Goal: Information Seeking & Learning: Find specific fact

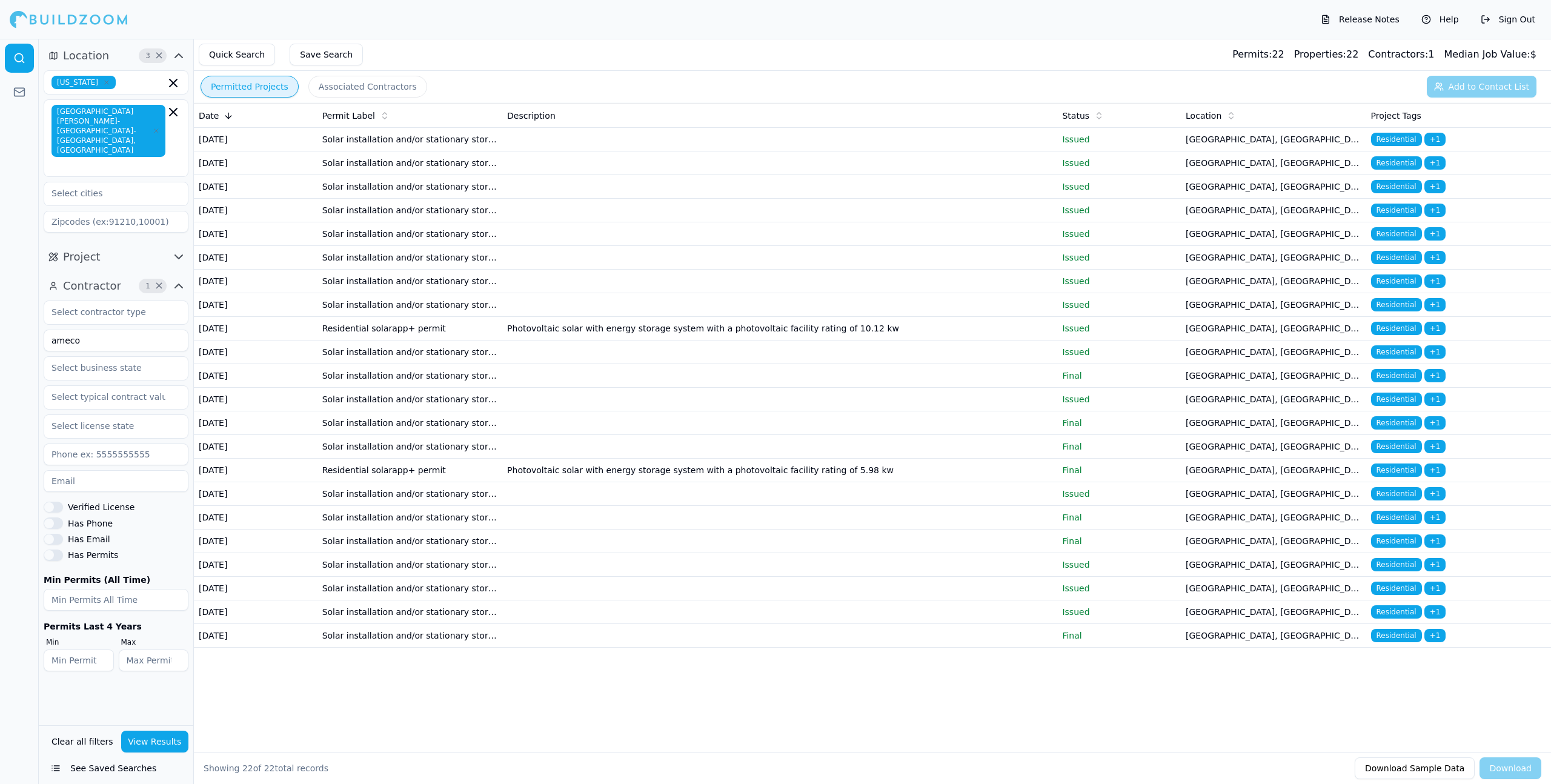
click at [625, 293] on td at bounding box center [780, 281] width 555 height 23
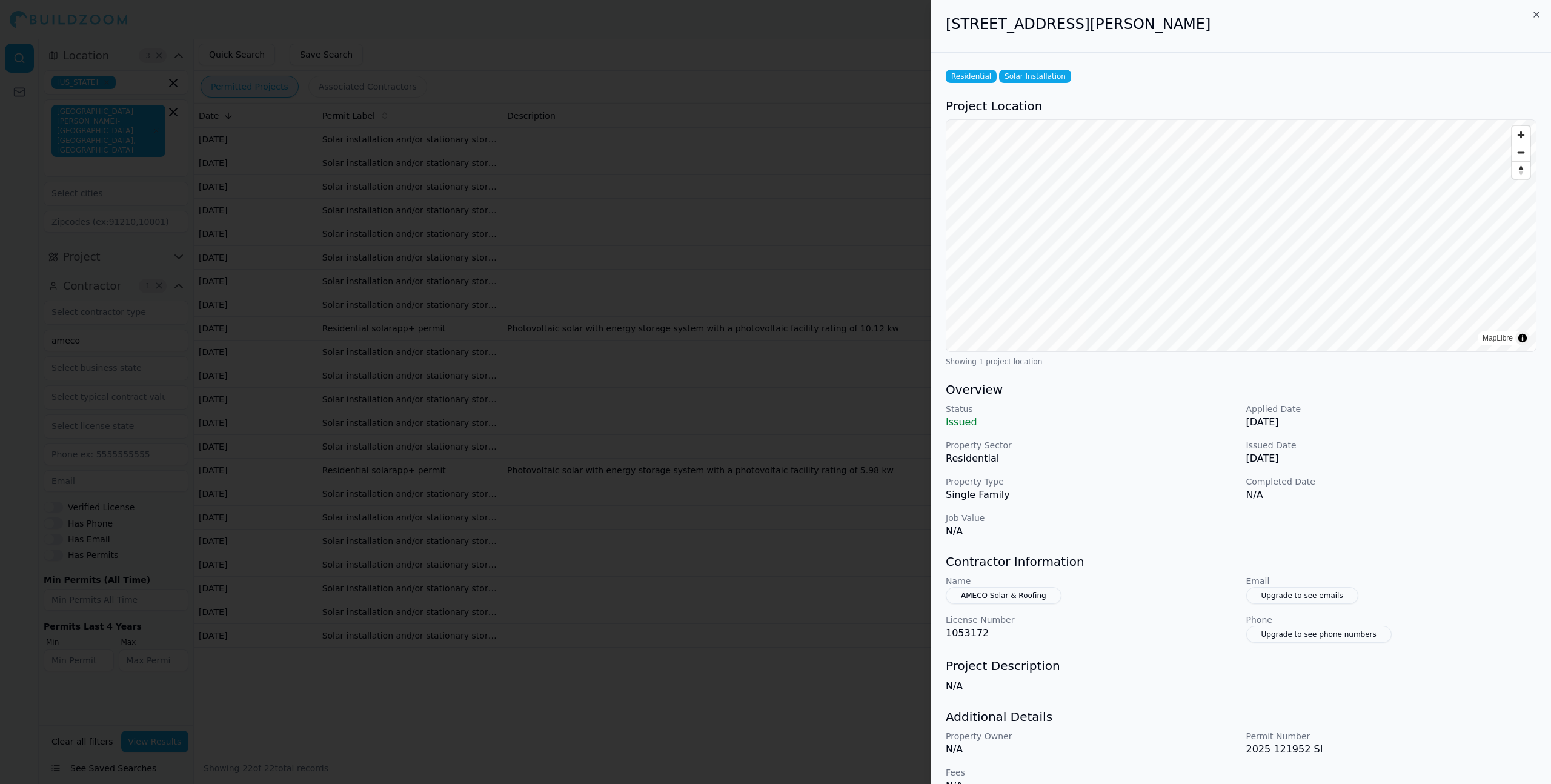
click at [625, 337] on div at bounding box center [776, 392] width 1551 height 784
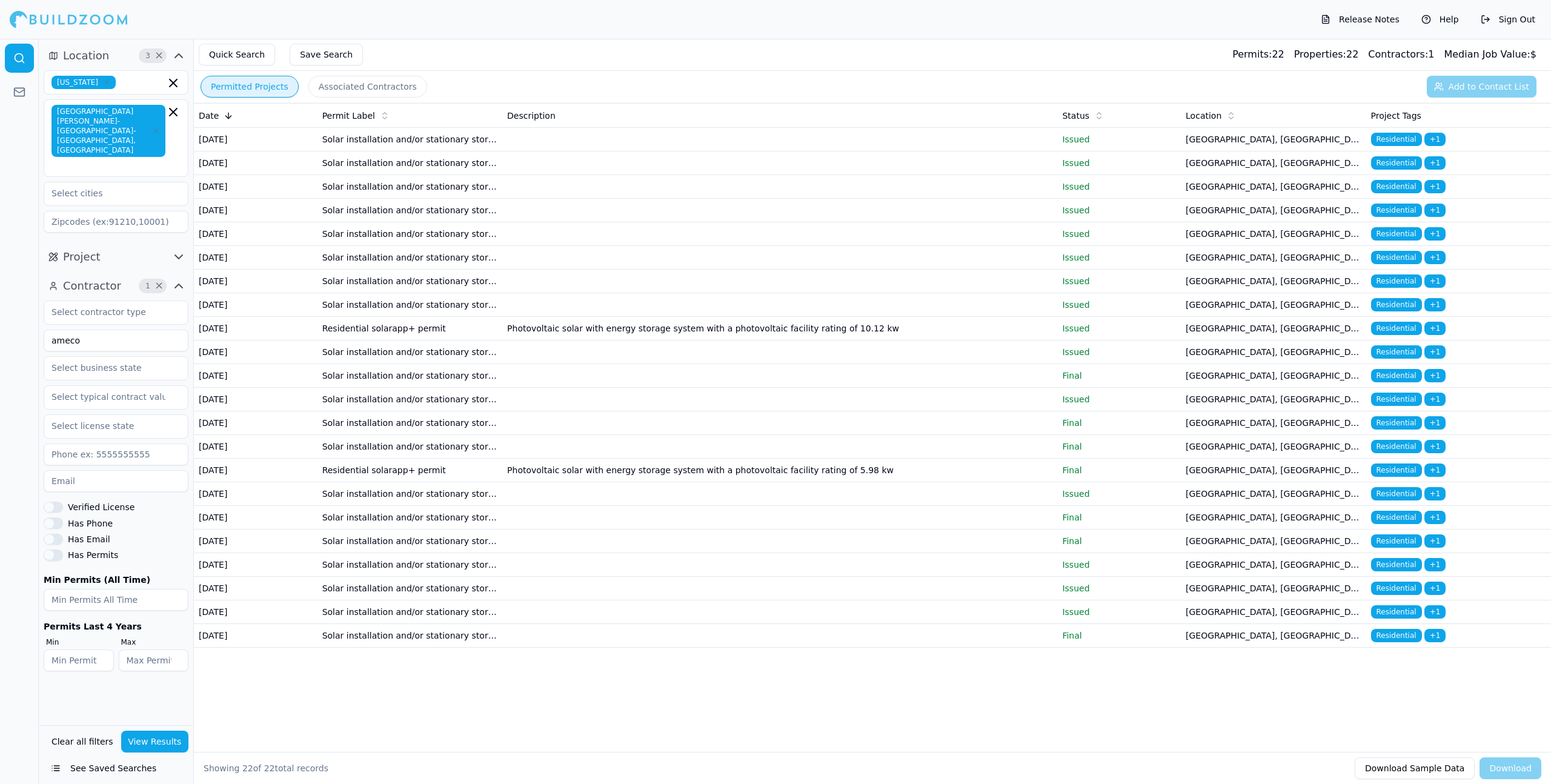
click at [697, 317] on td at bounding box center [780, 304] width 555 height 23
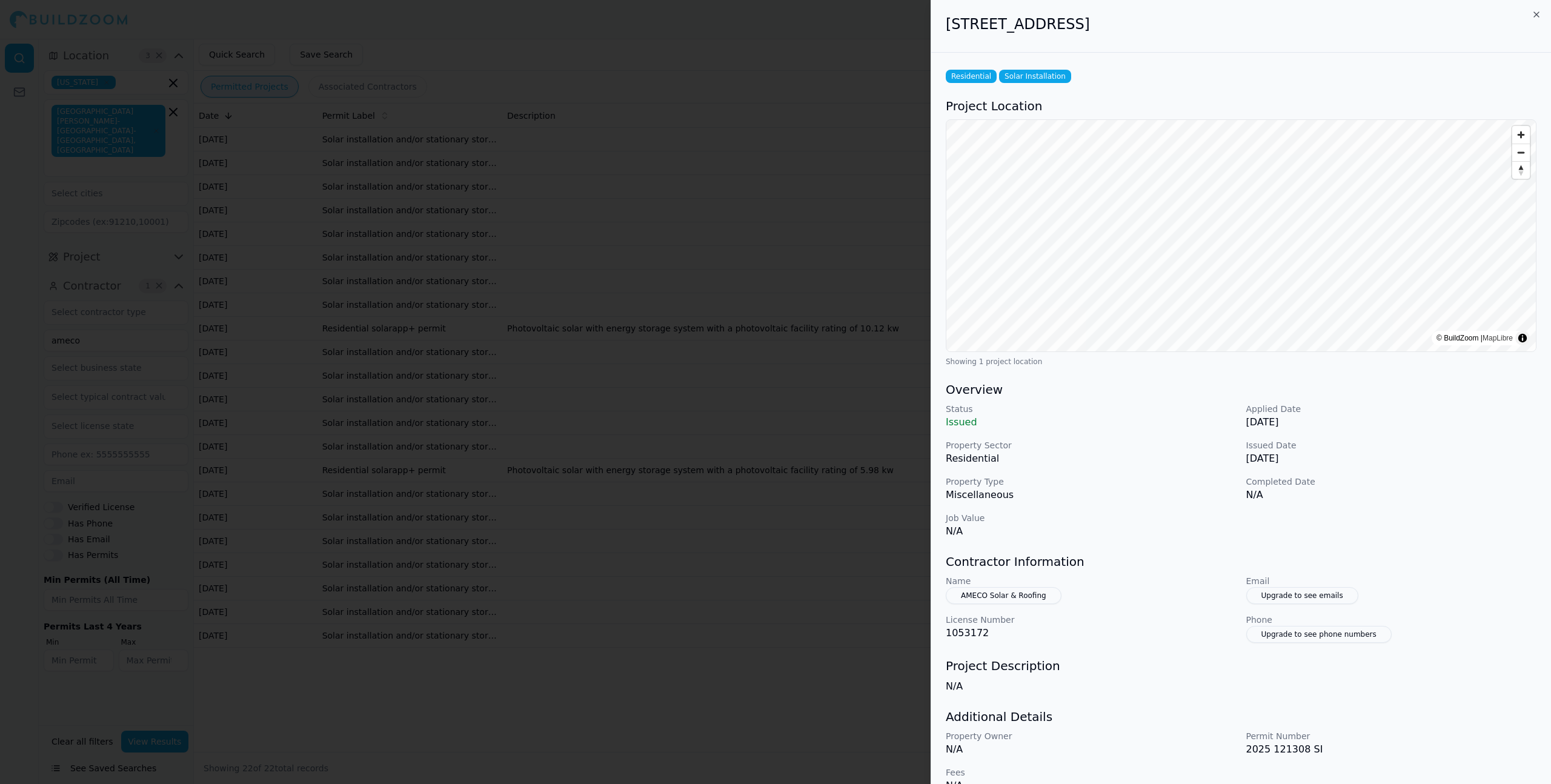
click at [697, 381] on div at bounding box center [776, 392] width 1551 height 784
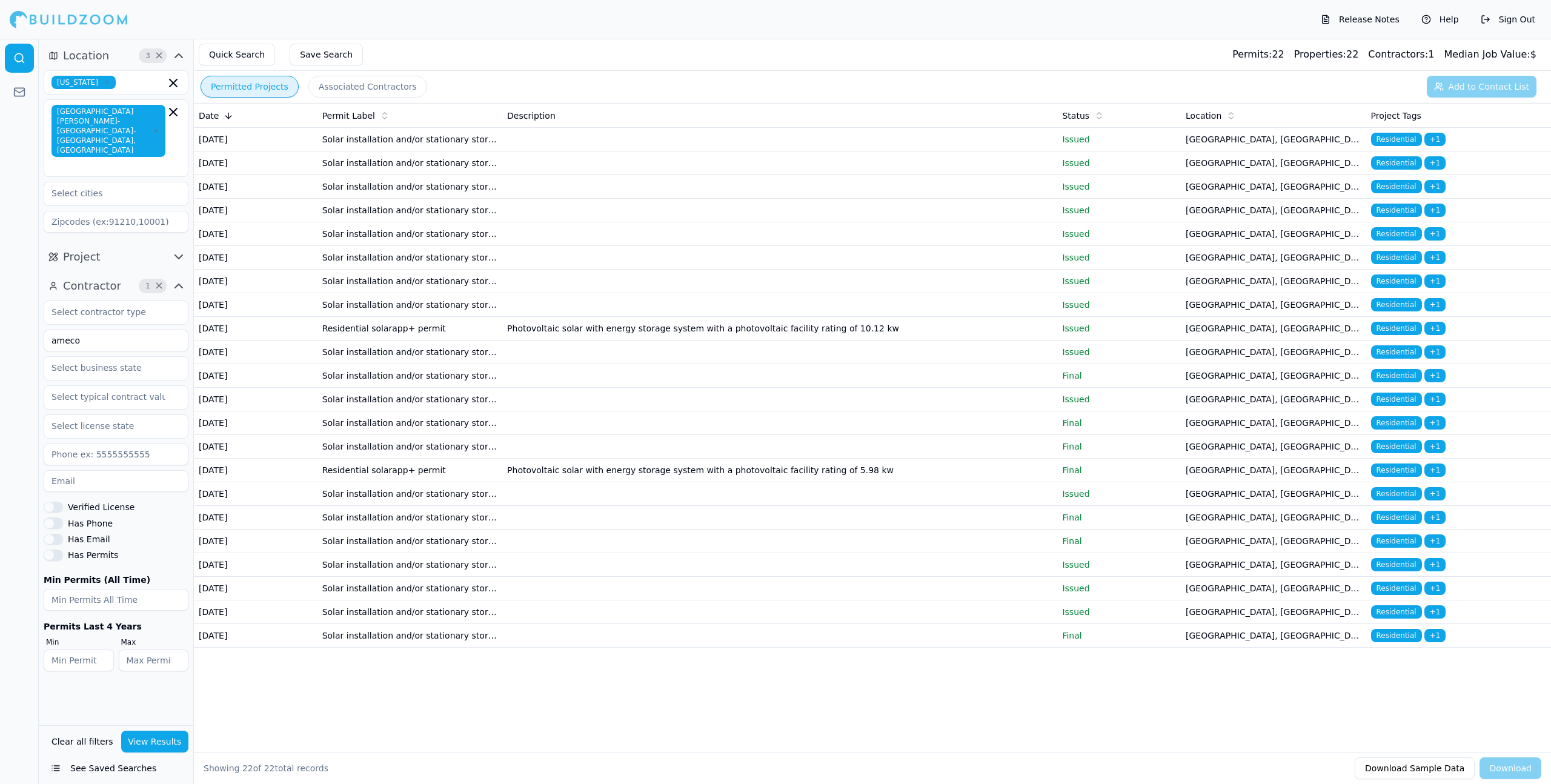
click at [730, 340] on td "Photovoltaic solar with energy storage system with a photovoltaic facility rati…" at bounding box center [780, 328] width 555 height 23
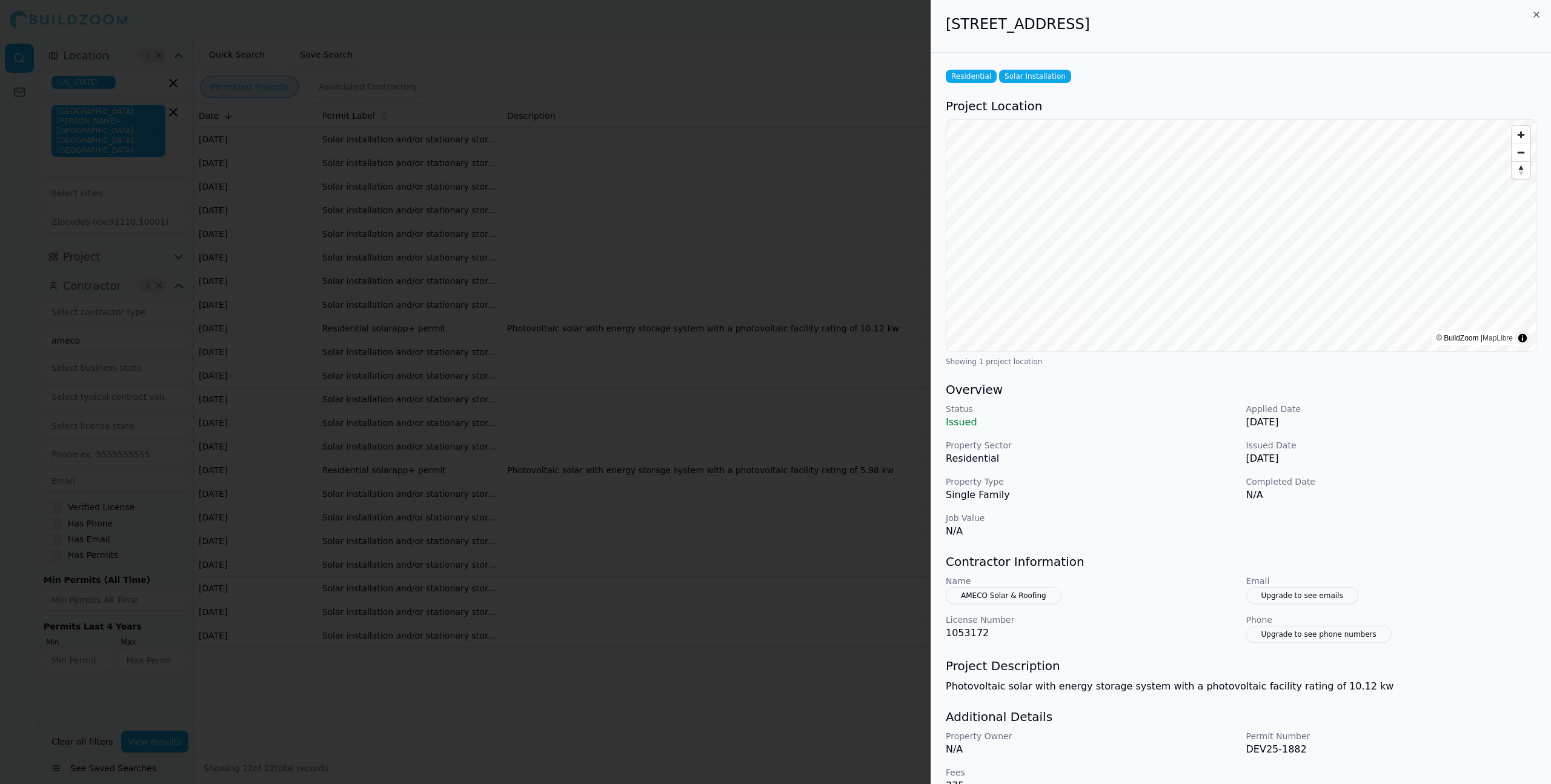
drag, startPoint x: 950, startPoint y: 23, endPoint x: 1174, endPoint y: 40, distance: 224.6
click at [1174, 40] on div "[STREET_ADDRESS]" at bounding box center [1241, 26] width 620 height 53
click at [1279, 18] on h2 "[STREET_ADDRESS]" at bounding box center [1241, 24] width 591 height 19
drag, startPoint x: 1245, startPoint y: 17, endPoint x: 1034, endPoint y: 0, distance: 211.7
click at [1034, 0] on div "[STREET_ADDRESS]" at bounding box center [1241, 26] width 620 height 53
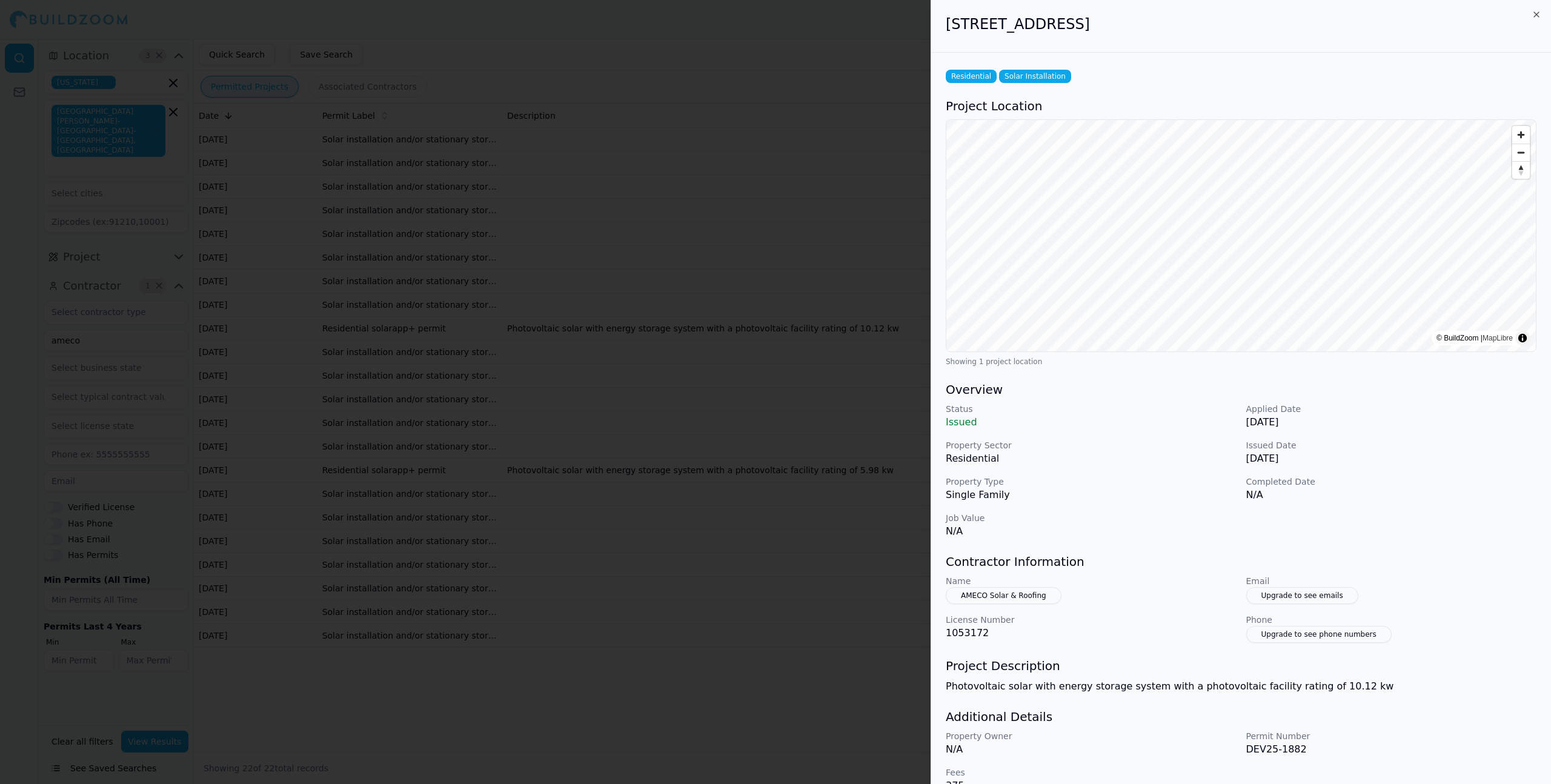
copy h2 "[STREET_ADDRESS]"
click at [838, 197] on div at bounding box center [776, 392] width 1551 height 784
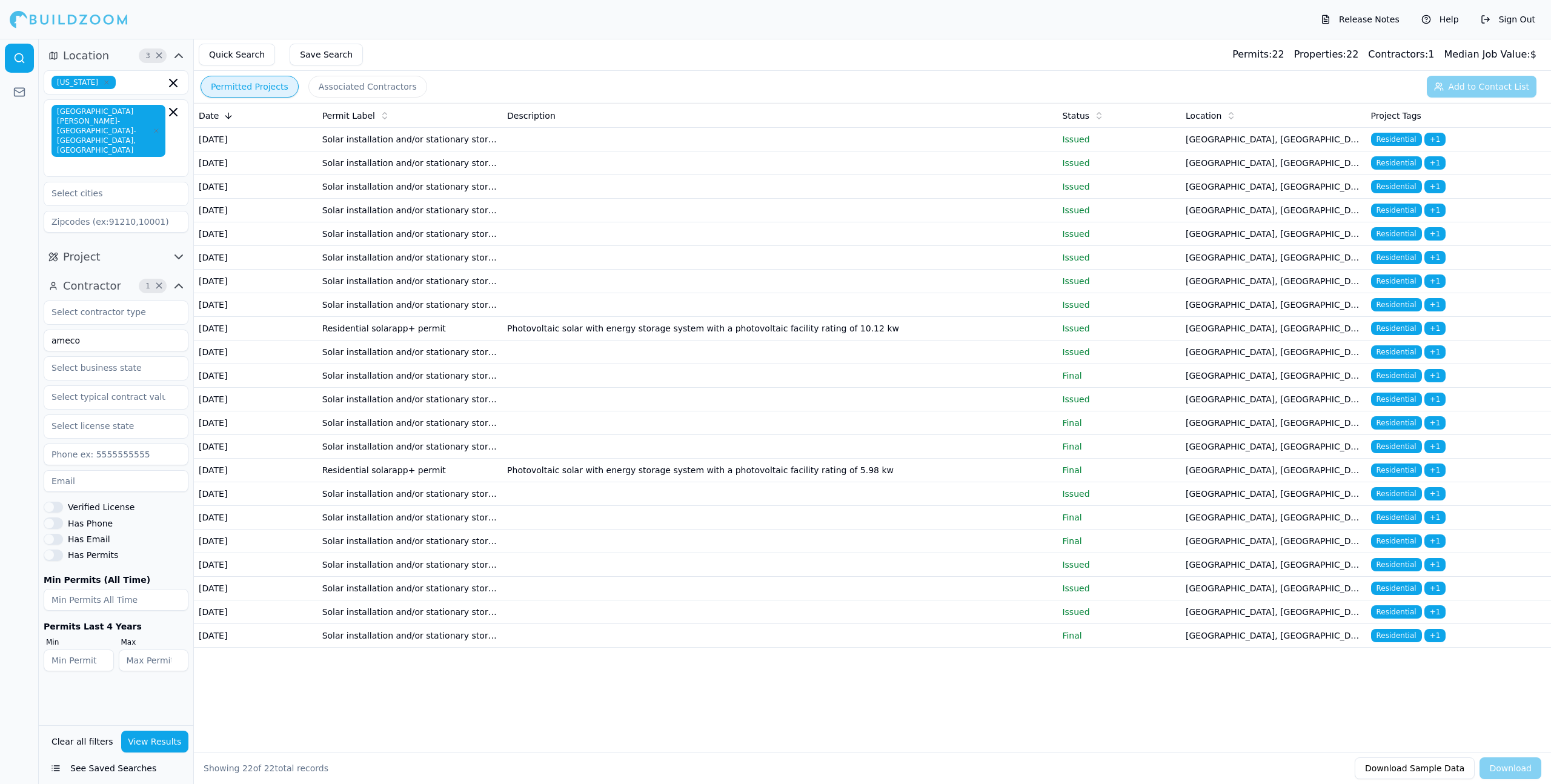
click at [741, 364] on td at bounding box center [780, 352] width 555 height 23
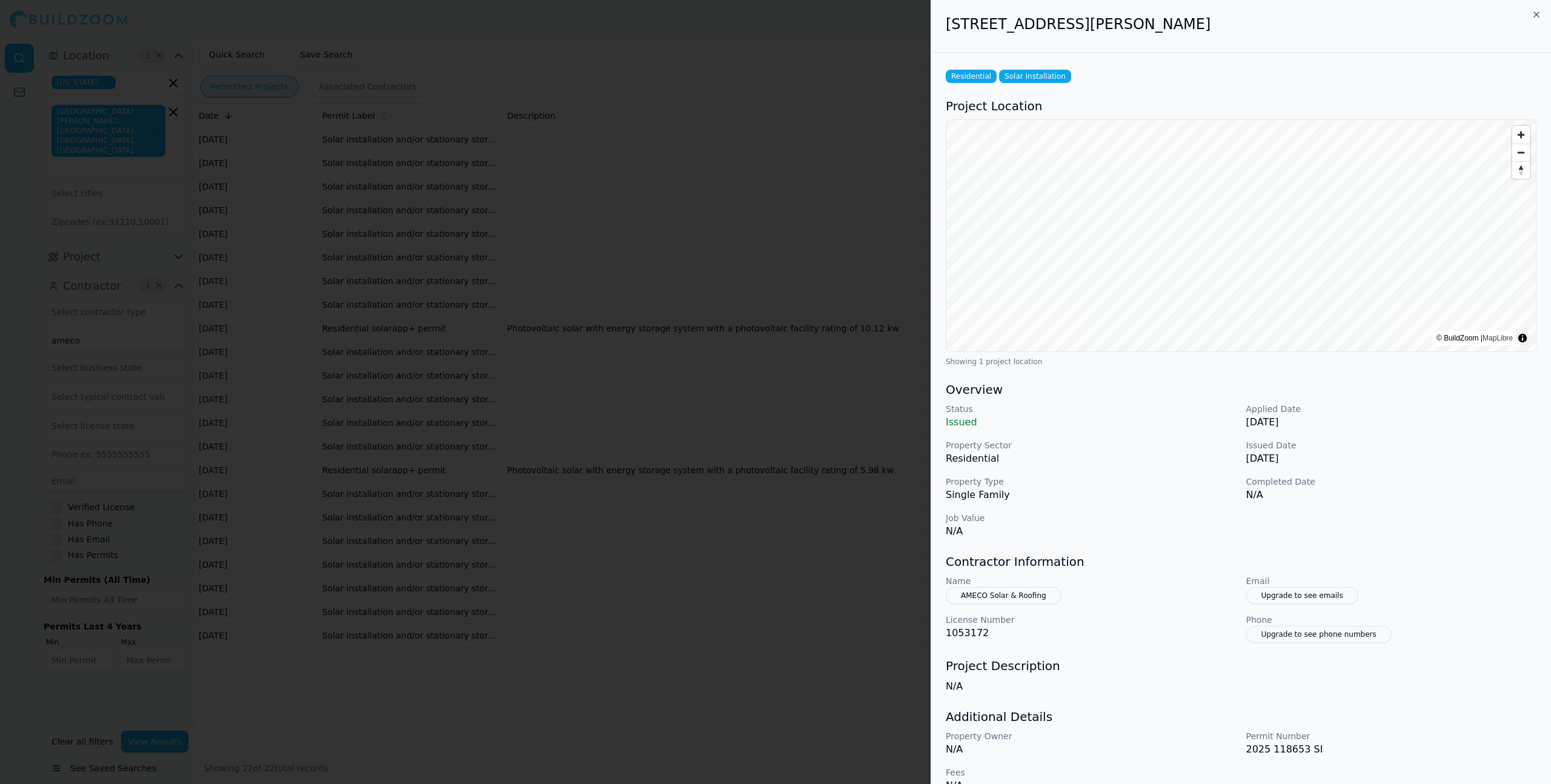
drag, startPoint x: 952, startPoint y: 27, endPoint x: 1213, endPoint y: 29, distance: 261.0
click at [1213, 29] on h2 "[STREET_ADDRESS][PERSON_NAME]" at bounding box center [1241, 24] width 591 height 19
copy h2 "[STREET_ADDRESS][PERSON_NAME]"
click at [910, 348] on div at bounding box center [776, 392] width 1551 height 784
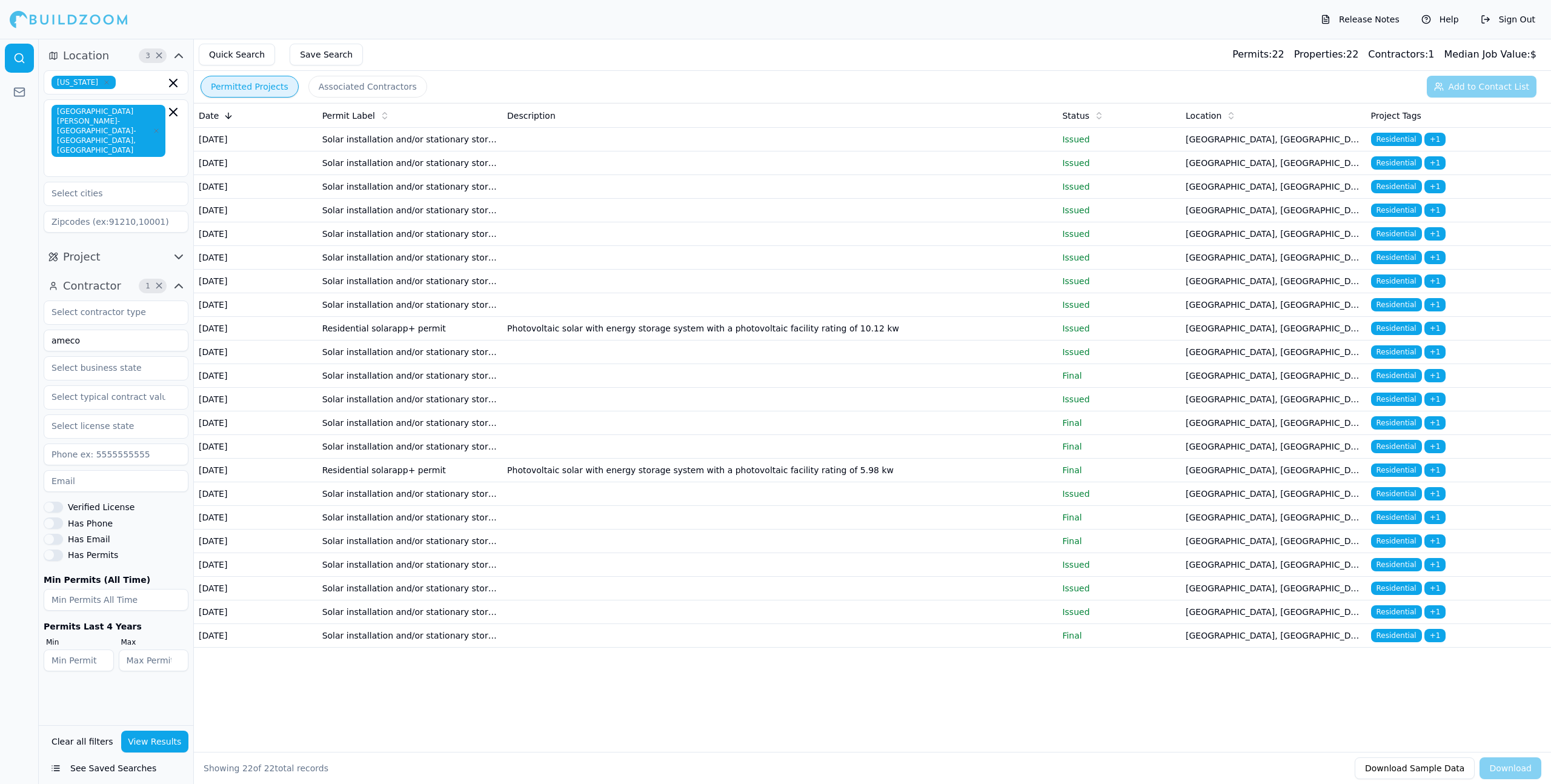
click at [669, 364] on td at bounding box center [780, 352] width 555 height 23
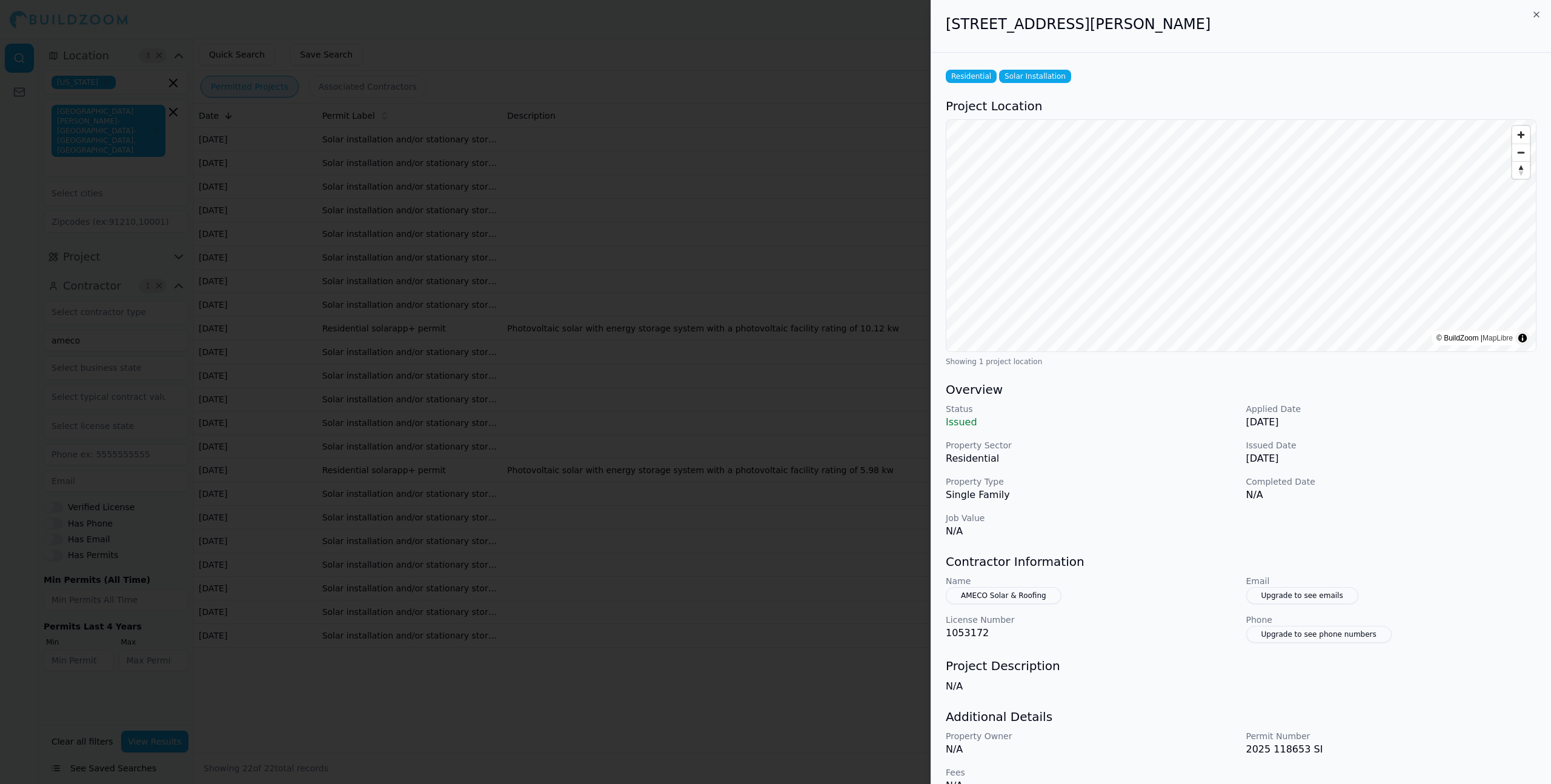
click at [669, 434] on div at bounding box center [776, 392] width 1551 height 784
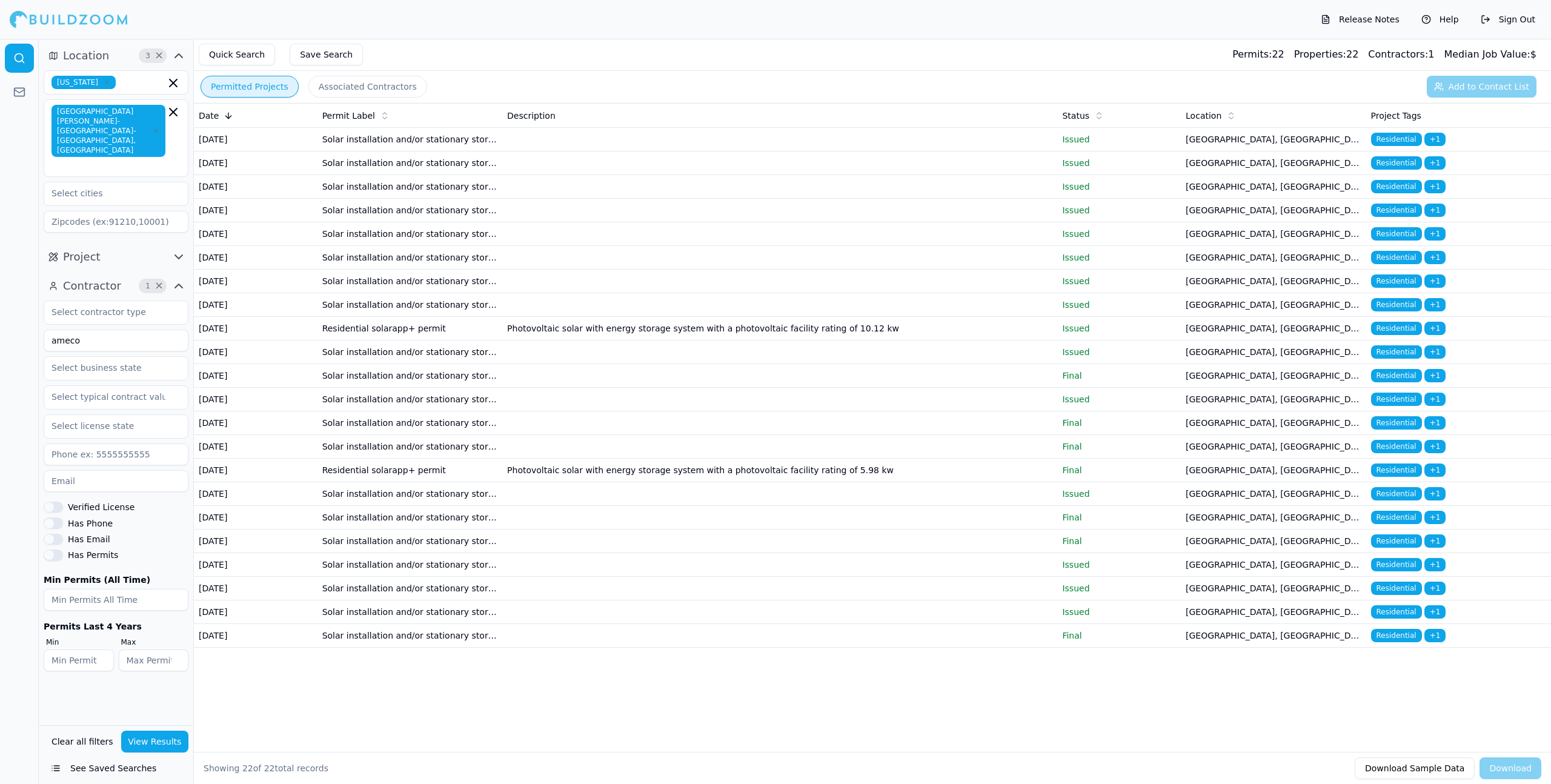
click at [662, 388] on td at bounding box center [780, 376] width 555 height 23
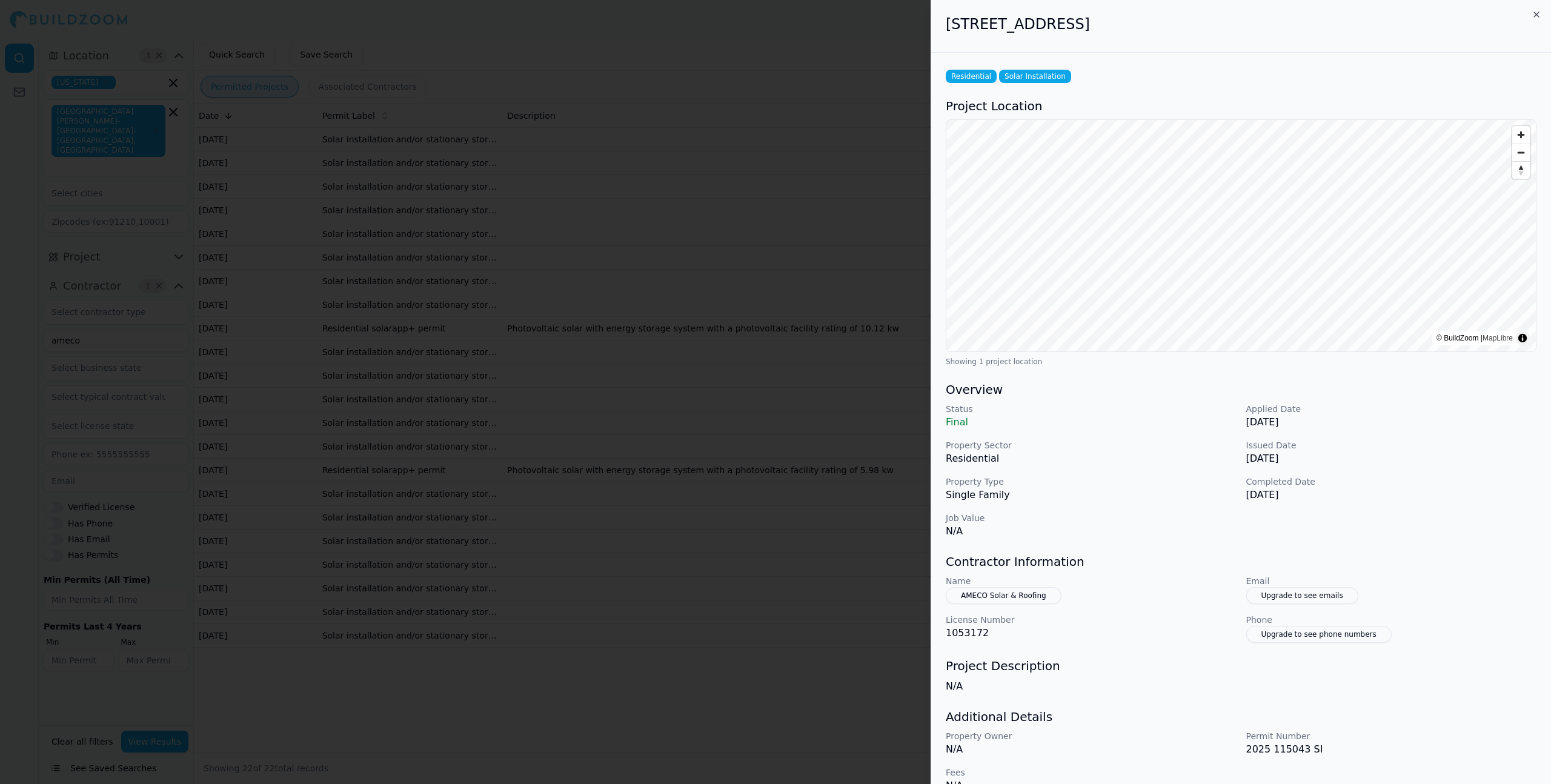
drag, startPoint x: 946, startPoint y: 23, endPoint x: 1216, endPoint y: 21, distance: 270.0
click at [1216, 21] on h2 "[STREET_ADDRESS]" at bounding box center [1241, 24] width 591 height 19
copy h2 "[STREET_ADDRESS]"
click at [868, 212] on div at bounding box center [776, 392] width 1551 height 784
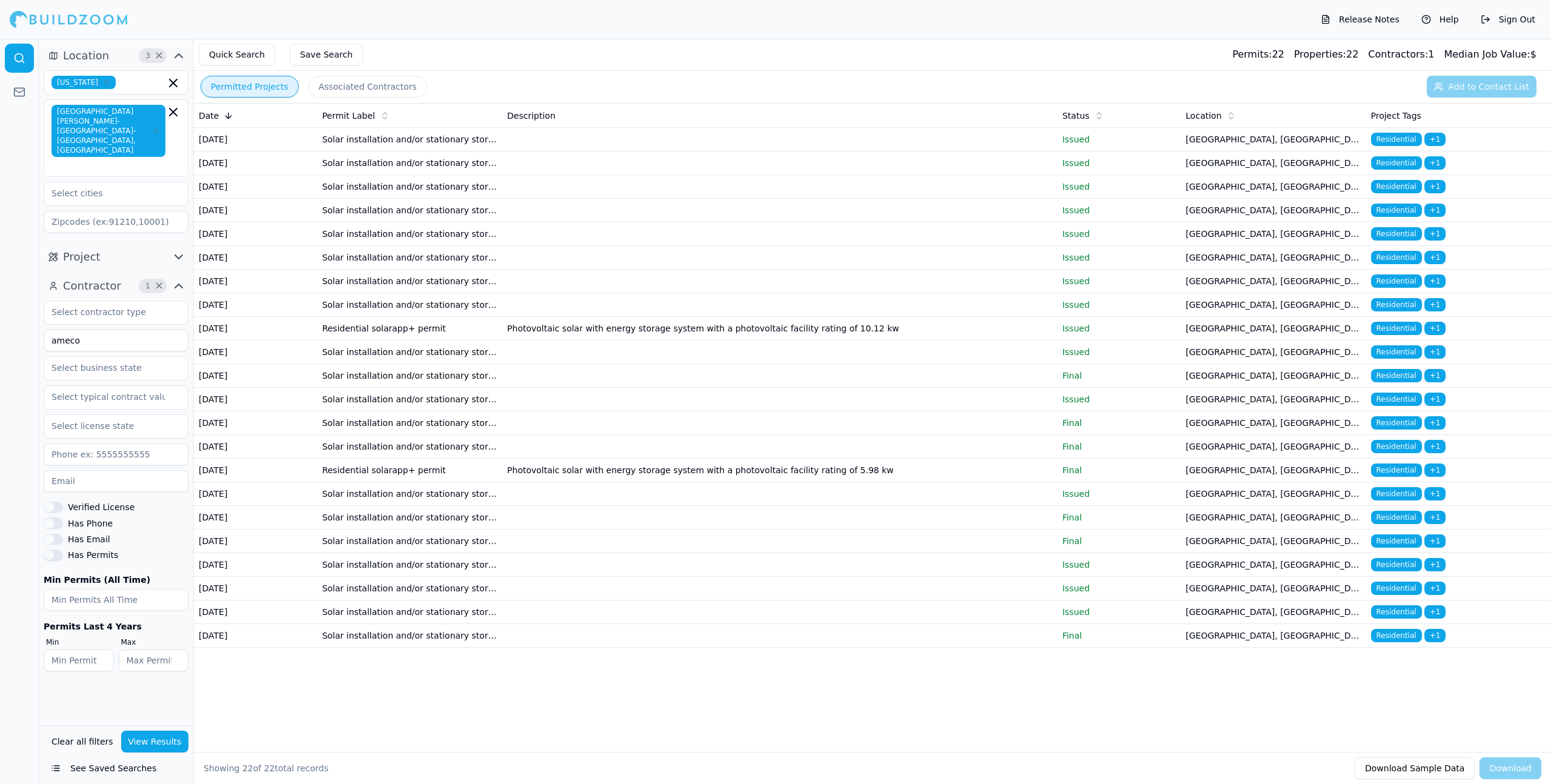
click at [115, 330] on input "ameco" at bounding box center [115, 340] width 145 height 22
click at [101, 301] on input "text" at bounding box center [108, 312] width 128 height 22
click at [125, 388] on div "HVAC/Mechanical Contractor" at bounding box center [116, 398] width 139 height 19
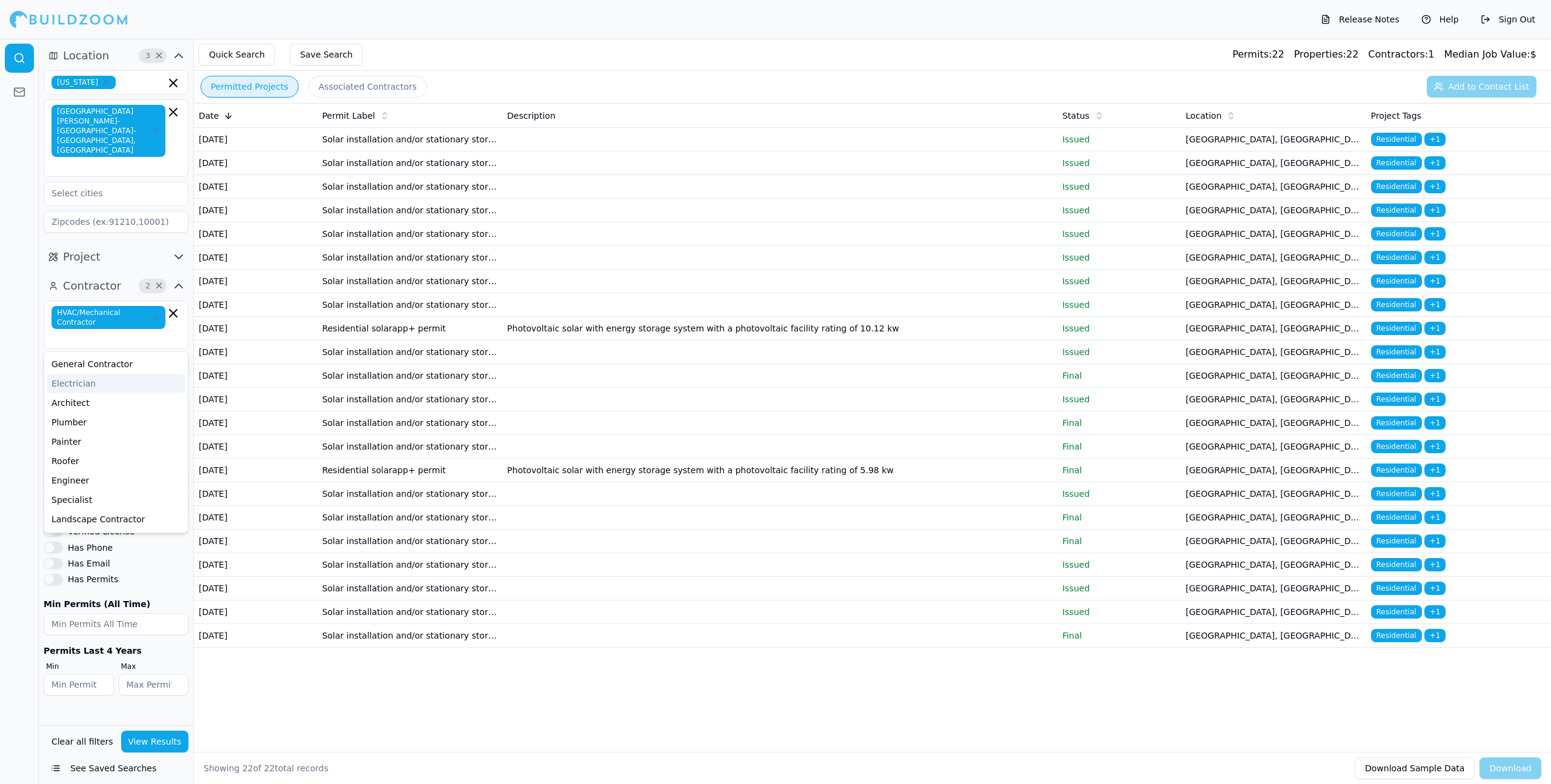
click at [33, 359] on div at bounding box center [19, 411] width 39 height 745
click at [89, 354] on input "ameco" at bounding box center [115, 364] width 145 height 22
click at [127, 741] on button "View Results" at bounding box center [156, 741] width 68 height 22
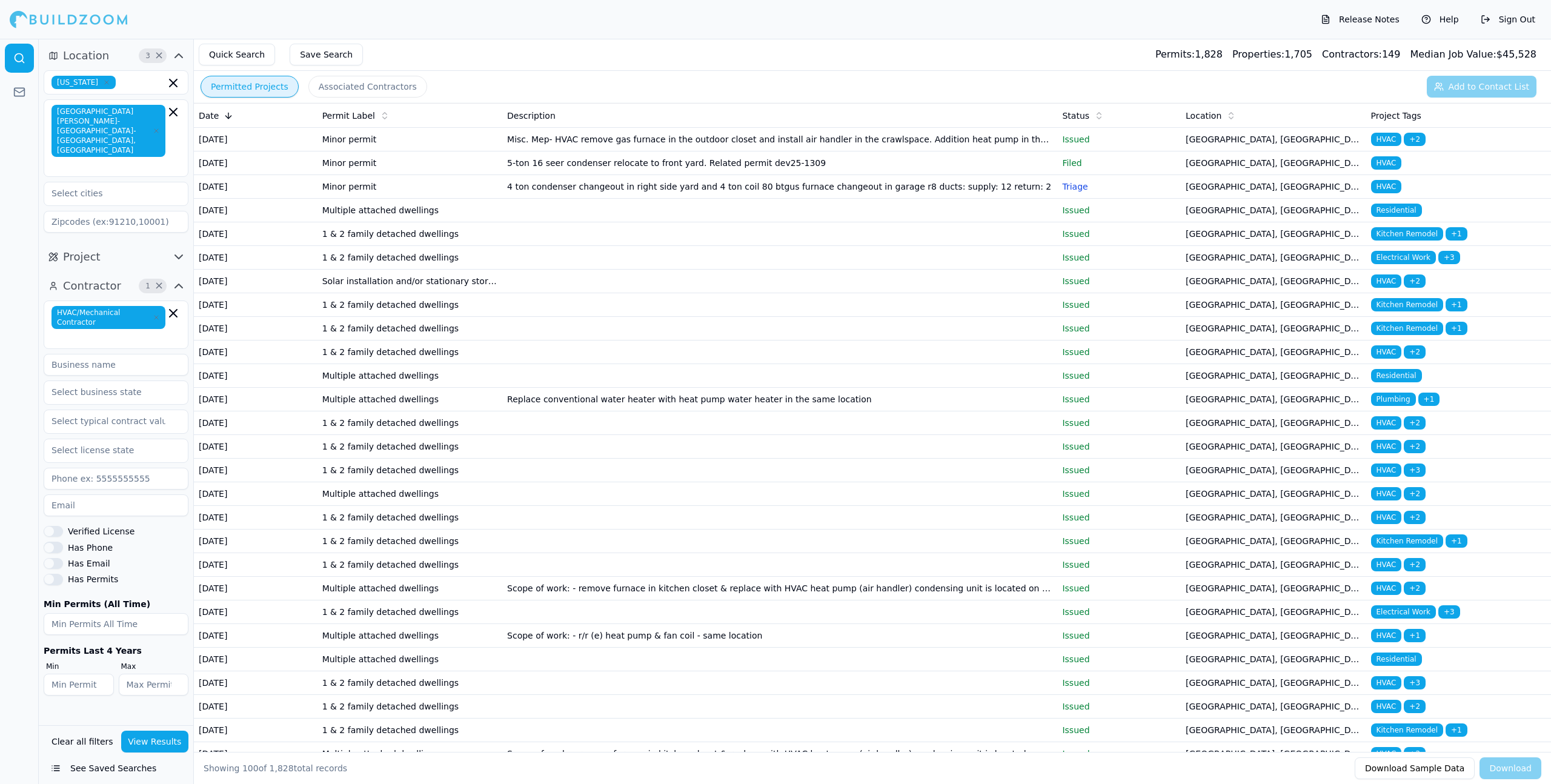
click at [332, 146] on td "Minor permit" at bounding box center [410, 139] width 185 height 23
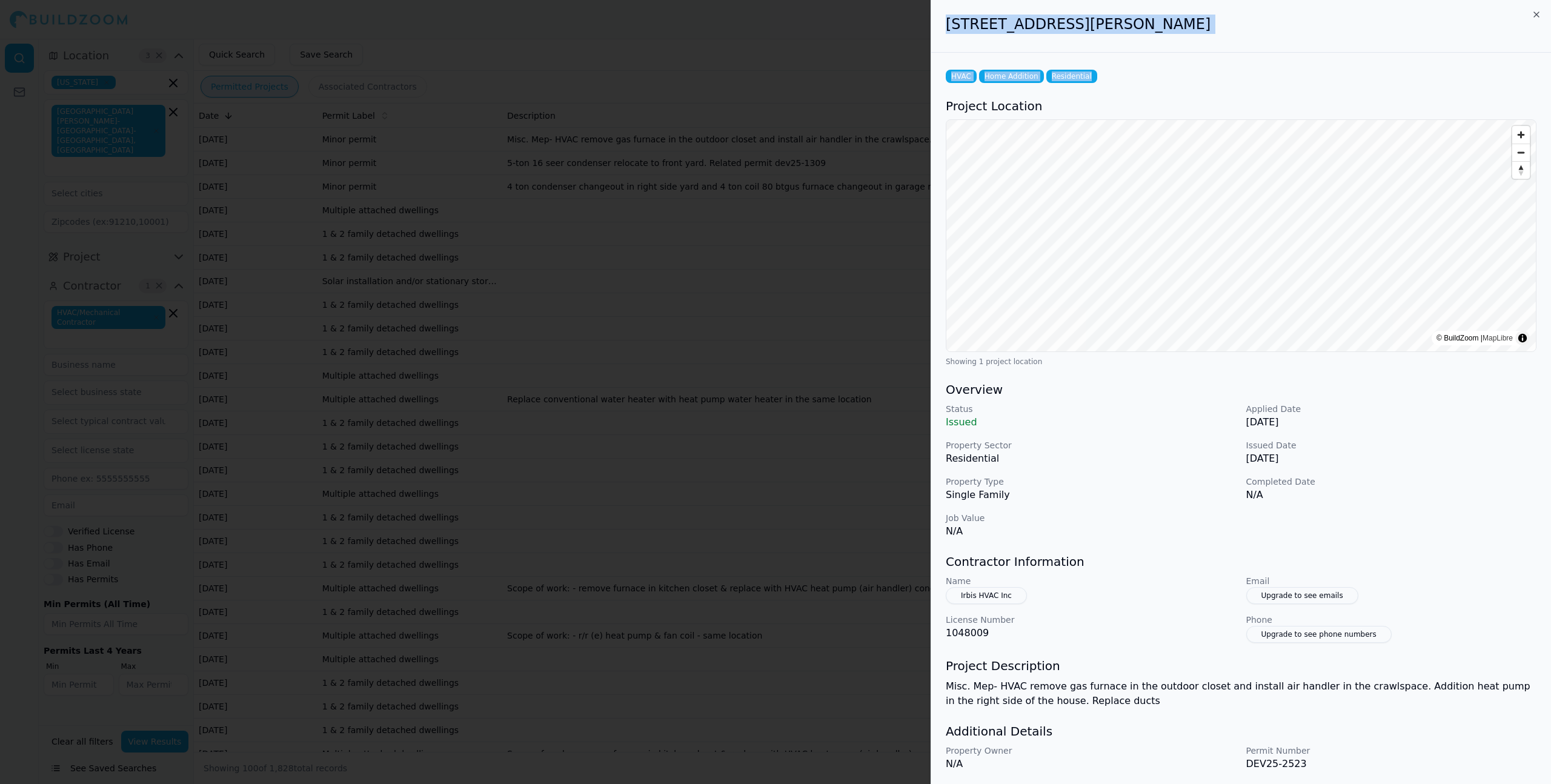
drag, startPoint x: 948, startPoint y: 25, endPoint x: 1212, endPoint y: 71, distance: 268.0
click at [1212, 71] on div "[STREET_ADDRESS][PERSON_NAME] HVAC Home Addition Residential Project Location ©…" at bounding box center [1241, 411] width 620 height 822
copy div "[STREET_ADDRESS][PERSON_NAME] HVAC Home Addition Residential"
click at [830, 275] on div at bounding box center [776, 392] width 1551 height 784
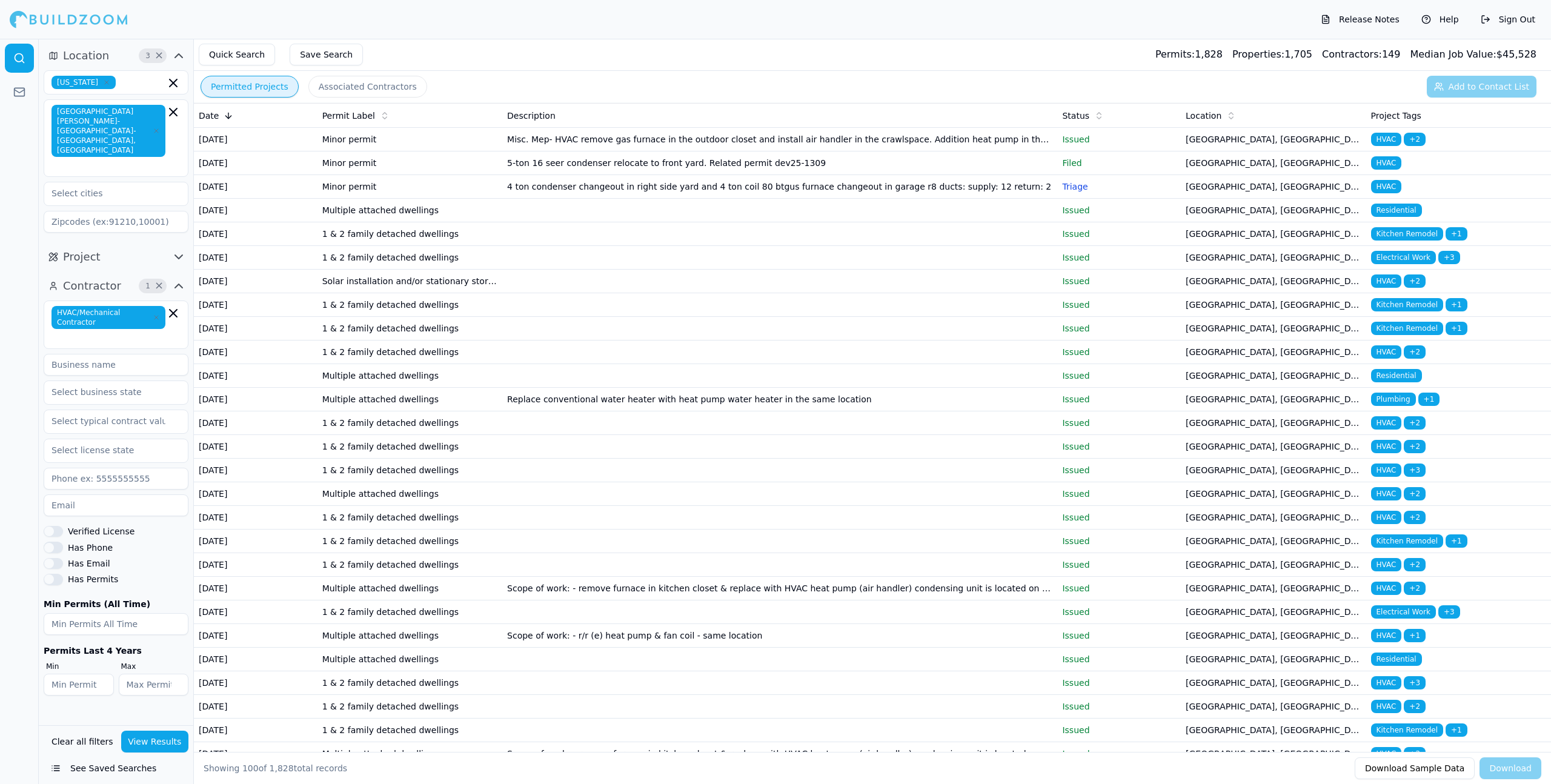
click at [731, 293] on td at bounding box center [780, 281] width 555 height 23
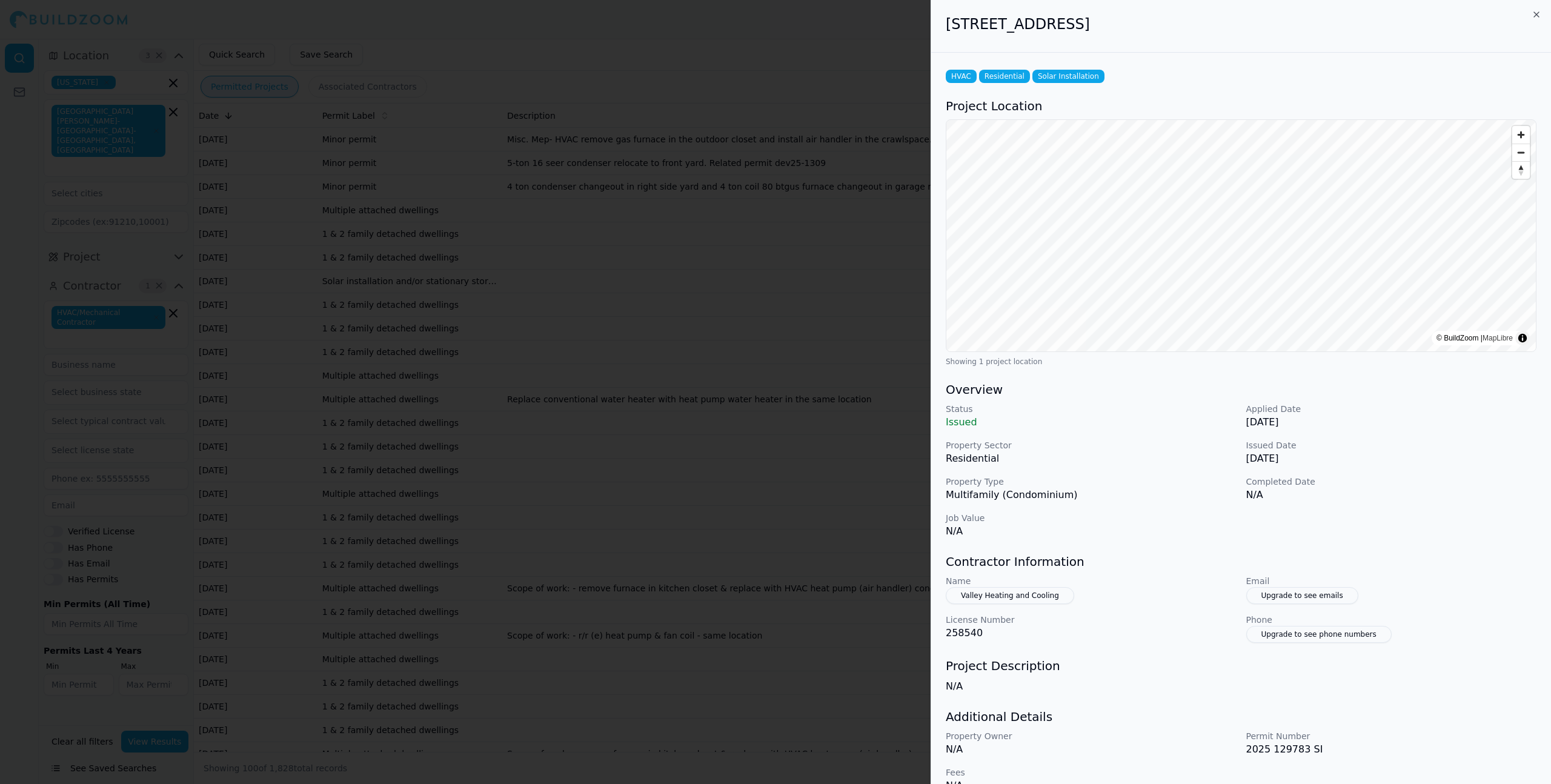
drag, startPoint x: 942, startPoint y: 27, endPoint x: 1149, endPoint y: 45, distance: 207.8
click at [1149, 45] on div "[STREET_ADDRESS]" at bounding box center [1241, 26] width 620 height 53
copy h2 "[STREET_ADDRESS]"
